Goal: Transaction & Acquisition: Obtain resource

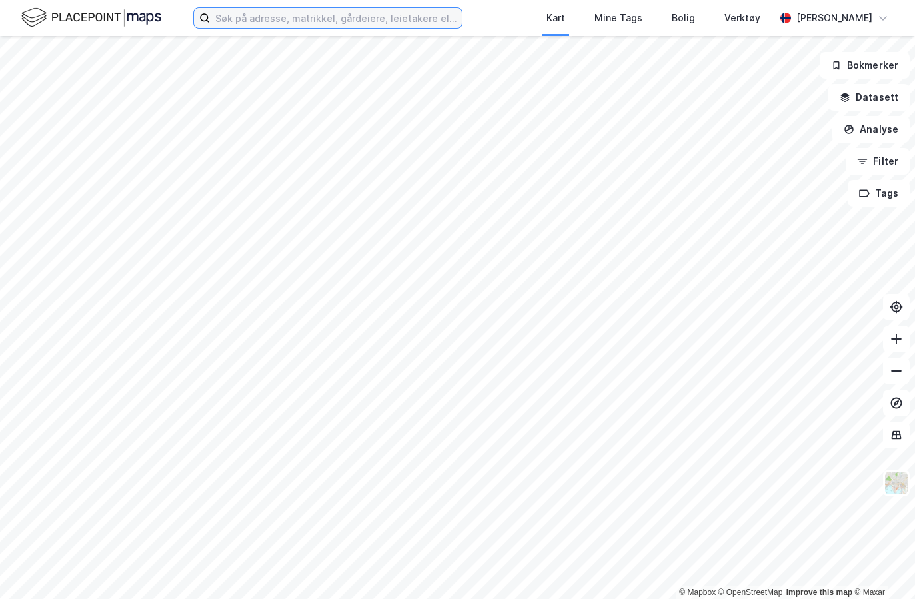
click at [236, 17] on input at bounding box center [336, 18] width 252 height 20
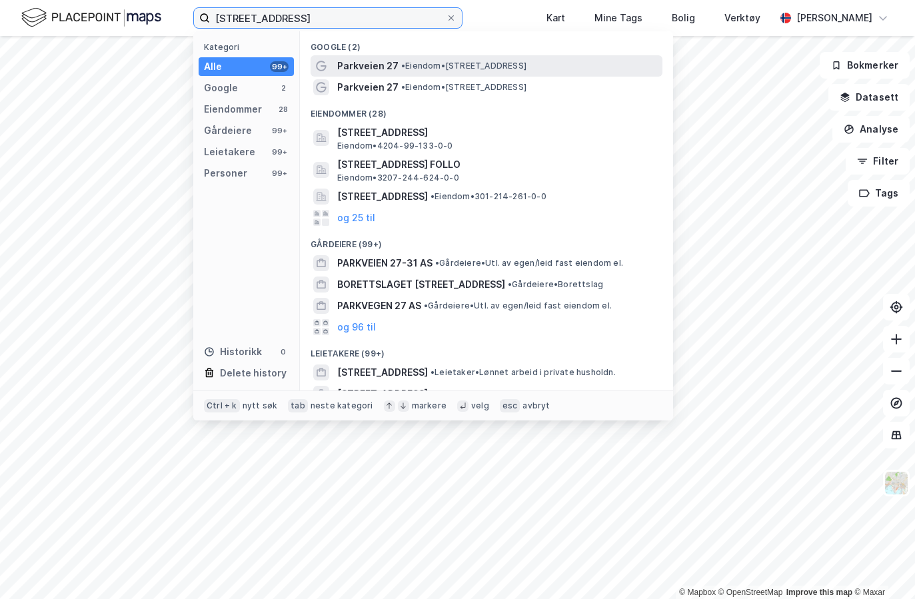
type input "[STREET_ADDRESS]"
click at [357, 67] on span "Parkveien 27" at bounding box center [367, 66] width 61 height 16
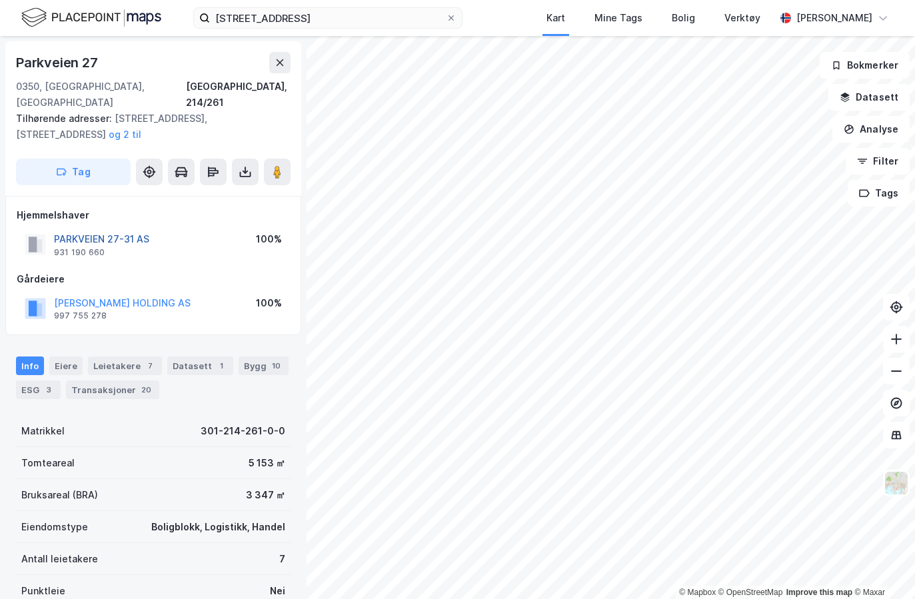
click at [0, 0] on button "PARKVEIEN 27-31 AS" at bounding box center [0, 0] width 0 height 0
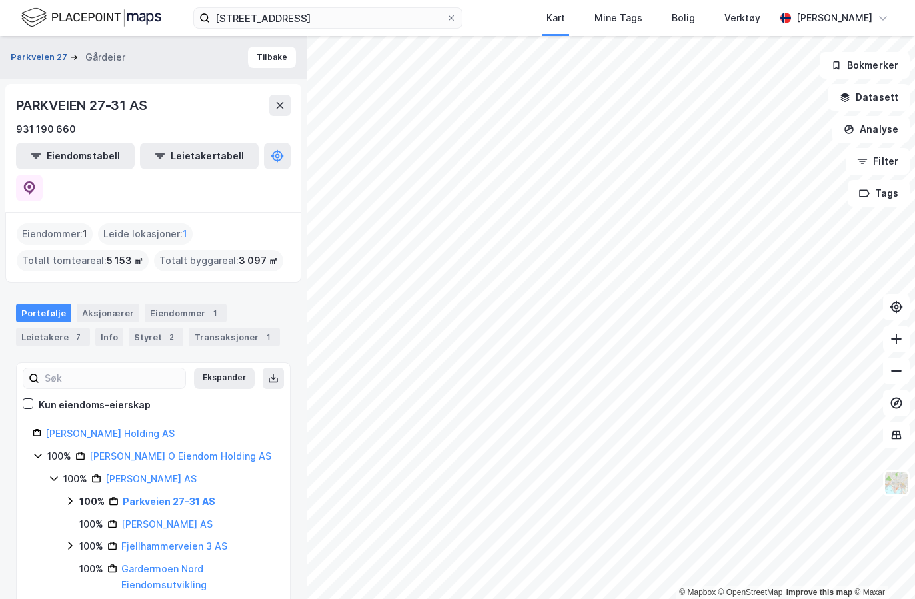
click at [35, 59] on button "Parkveien 27" at bounding box center [40, 57] width 59 height 13
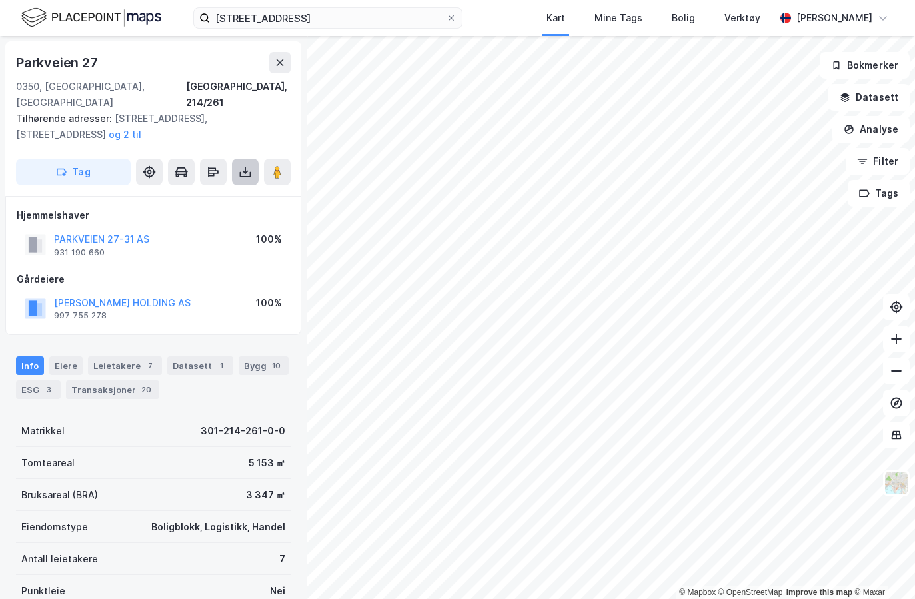
click at [242, 165] on icon at bounding box center [245, 171] width 13 height 13
click at [196, 193] on div "Last ned grunnbok" at bounding box center [179, 198] width 77 height 11
